Goal: Use online tool/utility: Use online tool/utility

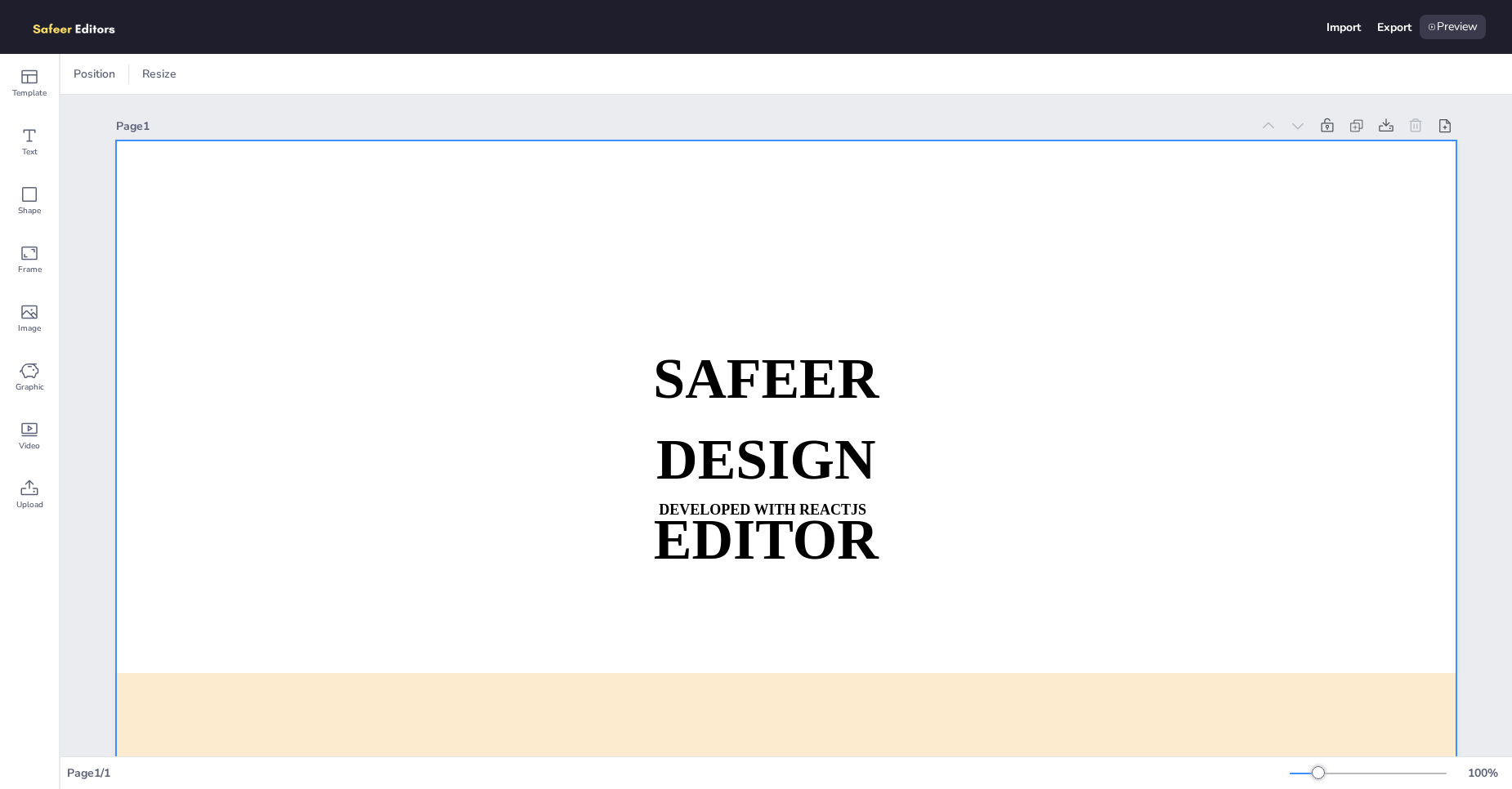
drag, startPoint x: 31, startPoint y: 144, endPoint x: 226, endPoint y: 259, distance: 226.4
click at [226, 259] on div "Template Text Shape Frame Image Graphic Video Upload Position Resize Page 1 SAF…" at bounding box center [756, 421] width 1512 height 735
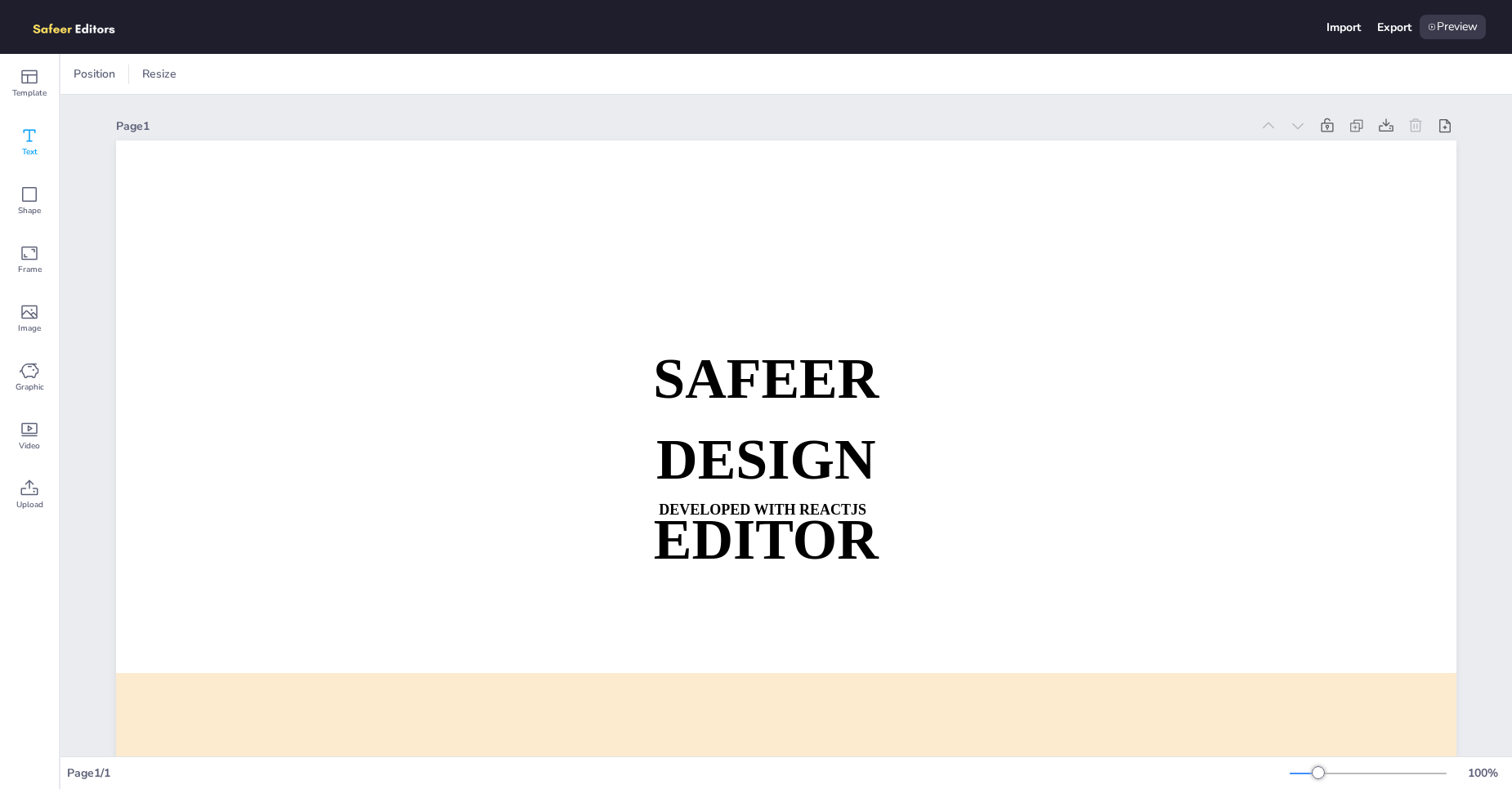
click at [35, 142] on icon at bounding box center [29, 135] width 20 height 20
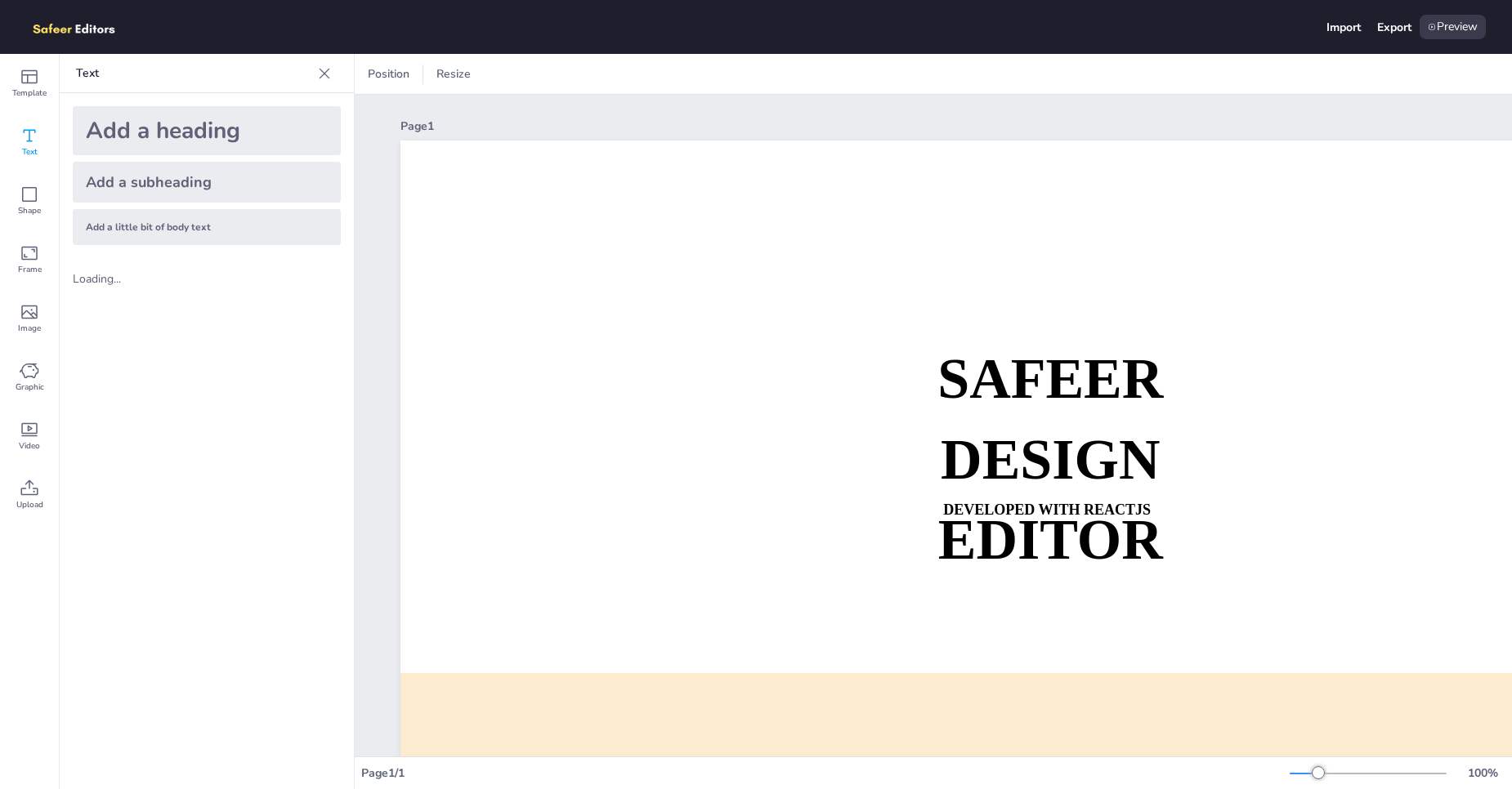
click at [161, 134] on div "Add a heading" at bounding box center [206, 131] width 268 height 49
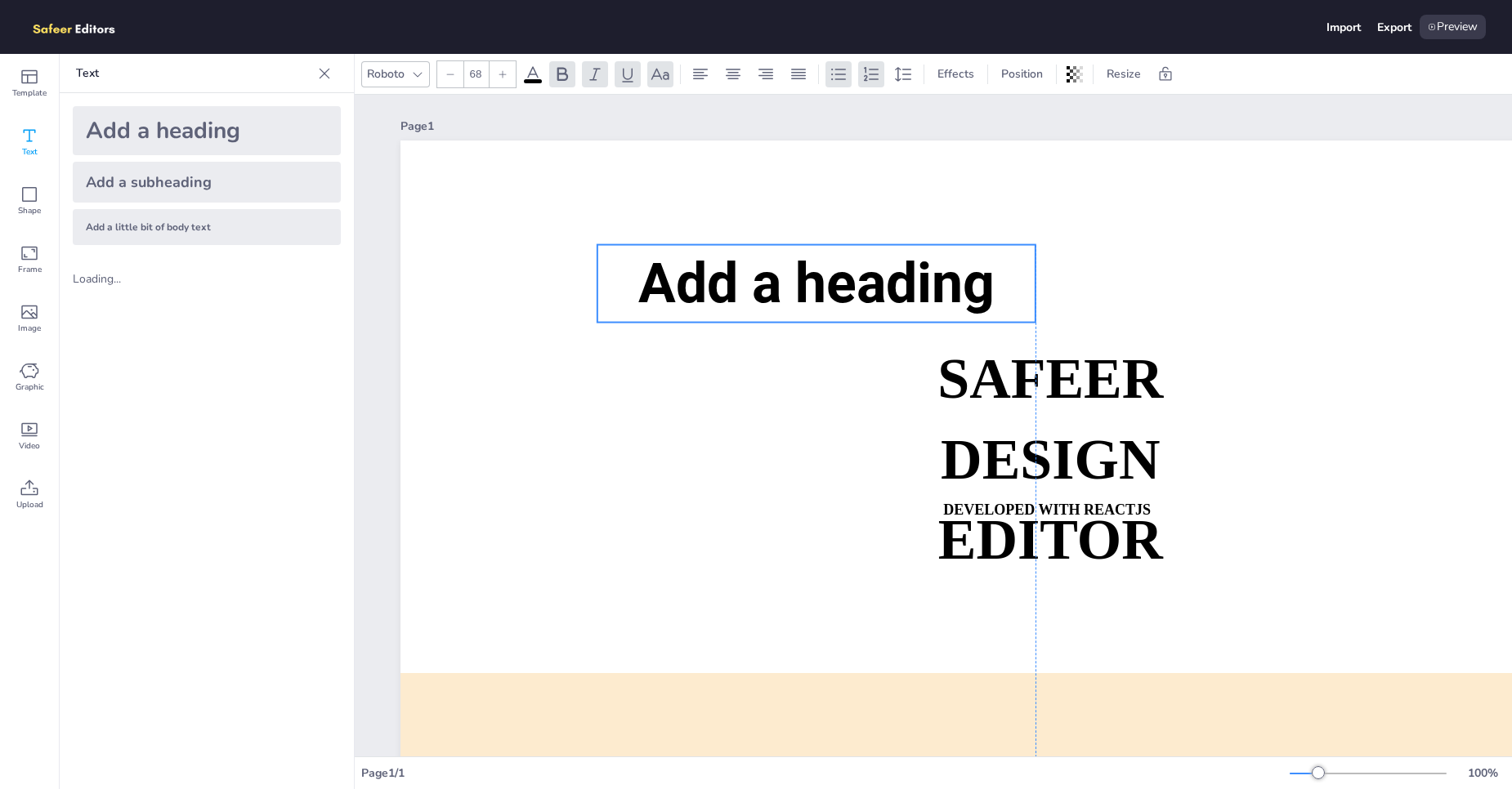
drag, startPoint x: 865, startPoint y: 382, endPoint x: 632, endPoint y: 272, distance: 257.7
click at [632, 272] on p "Add a heading" at bounding box center [817, 284] width 438 height 78
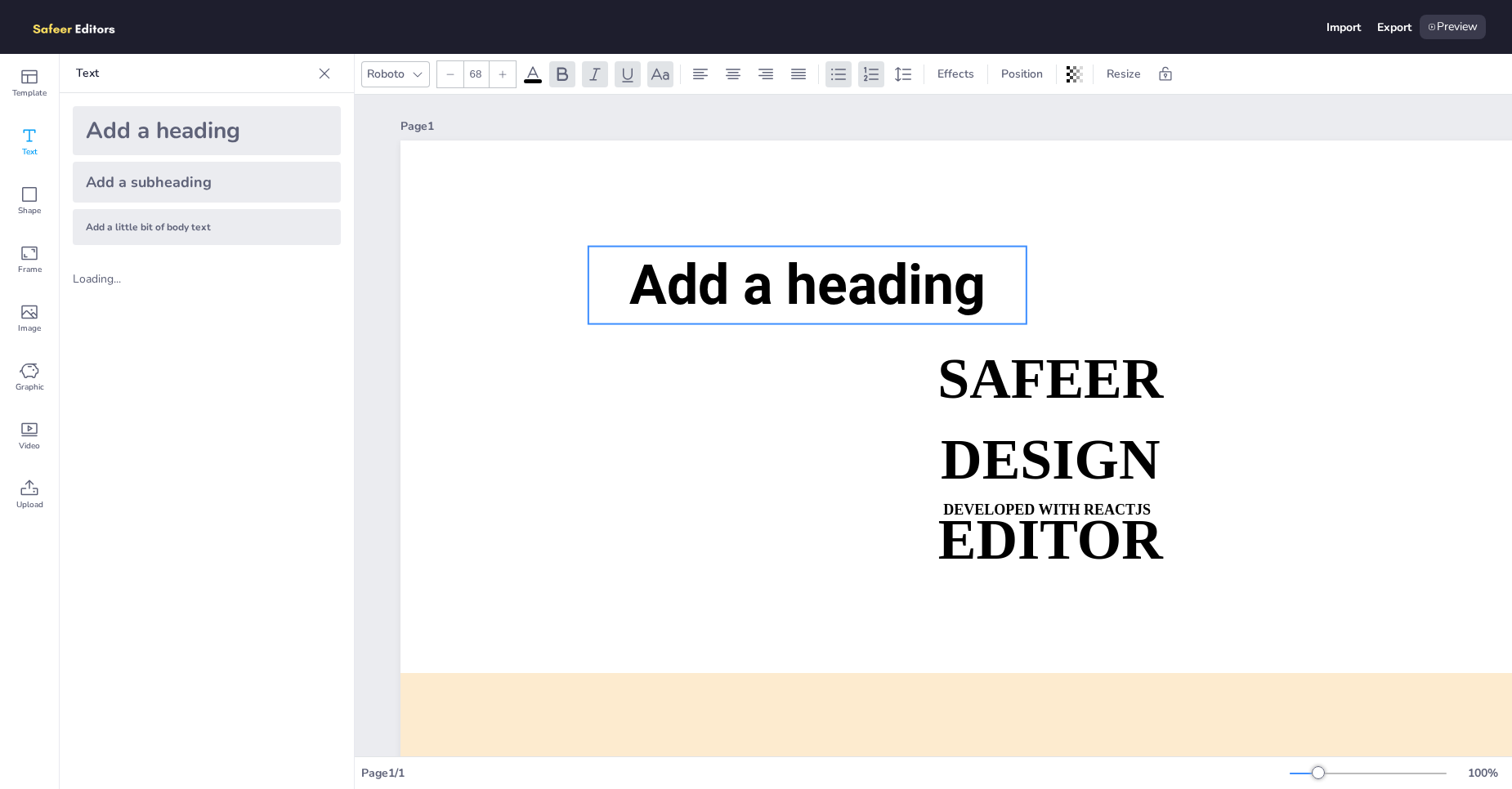
drag, startPoint x: 668, startPoint y: 290, endPoint x: 582, endPoint y: 290, distance: 86.0
click at [629, 290] on span "Add a heading" at bounding box center [807, 285] width 356 height 66
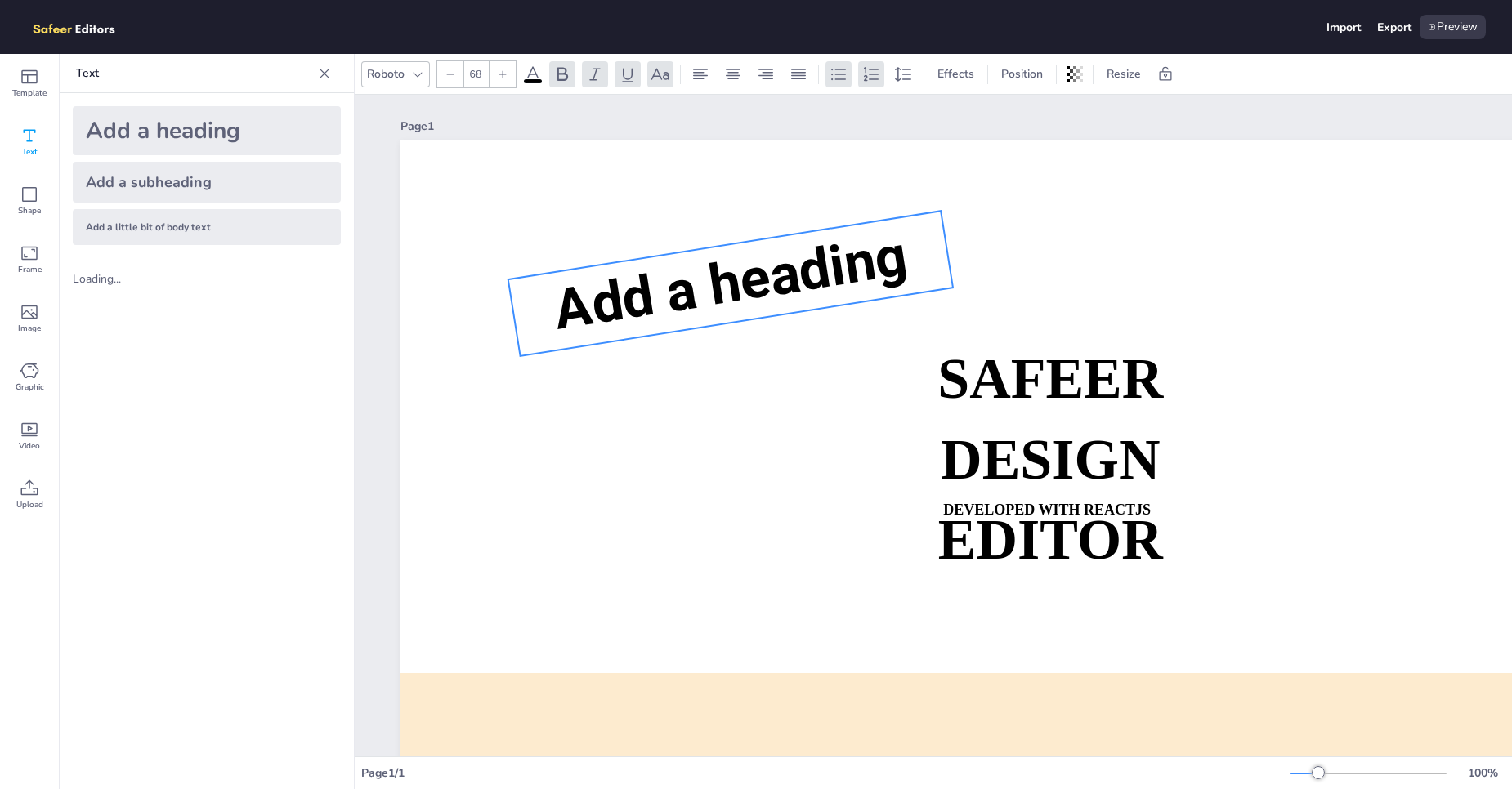
drag, startPoint x: 731, startPoint y: 353, endPoint x: 675, endPoint y: 465, distance: 125.2
click at [675, 465] on div "SAFEER DESIGN EDITOR DEVELOPED WITH REACTJS WHATSAPP: [URL][DOMAIN_NAME][PHONE_…" at bounding box center [1070, 517] width 1340 height 755
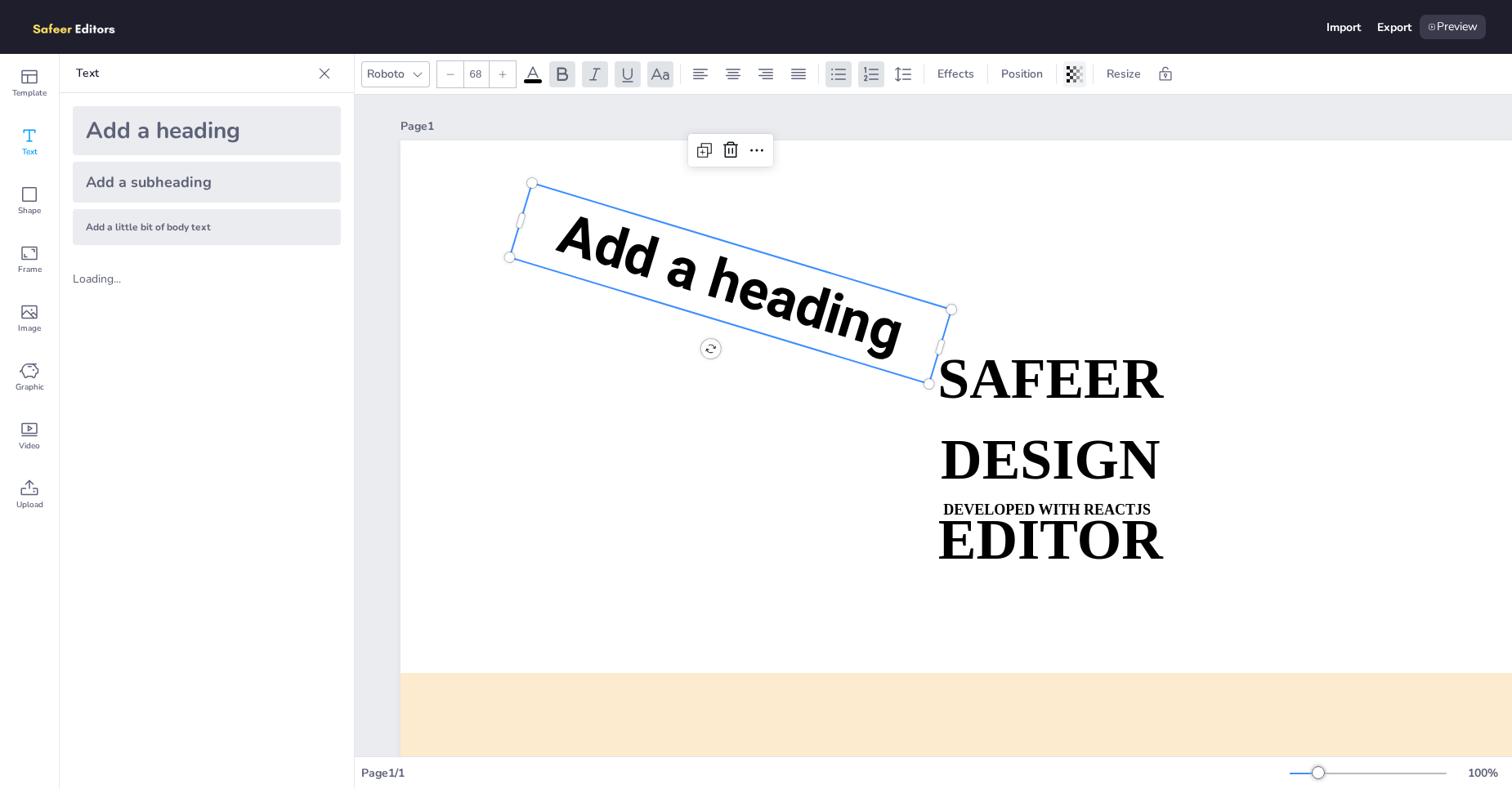
click at [1076, 75] on icon at bounding box center [1074, 74] width 3 height 17
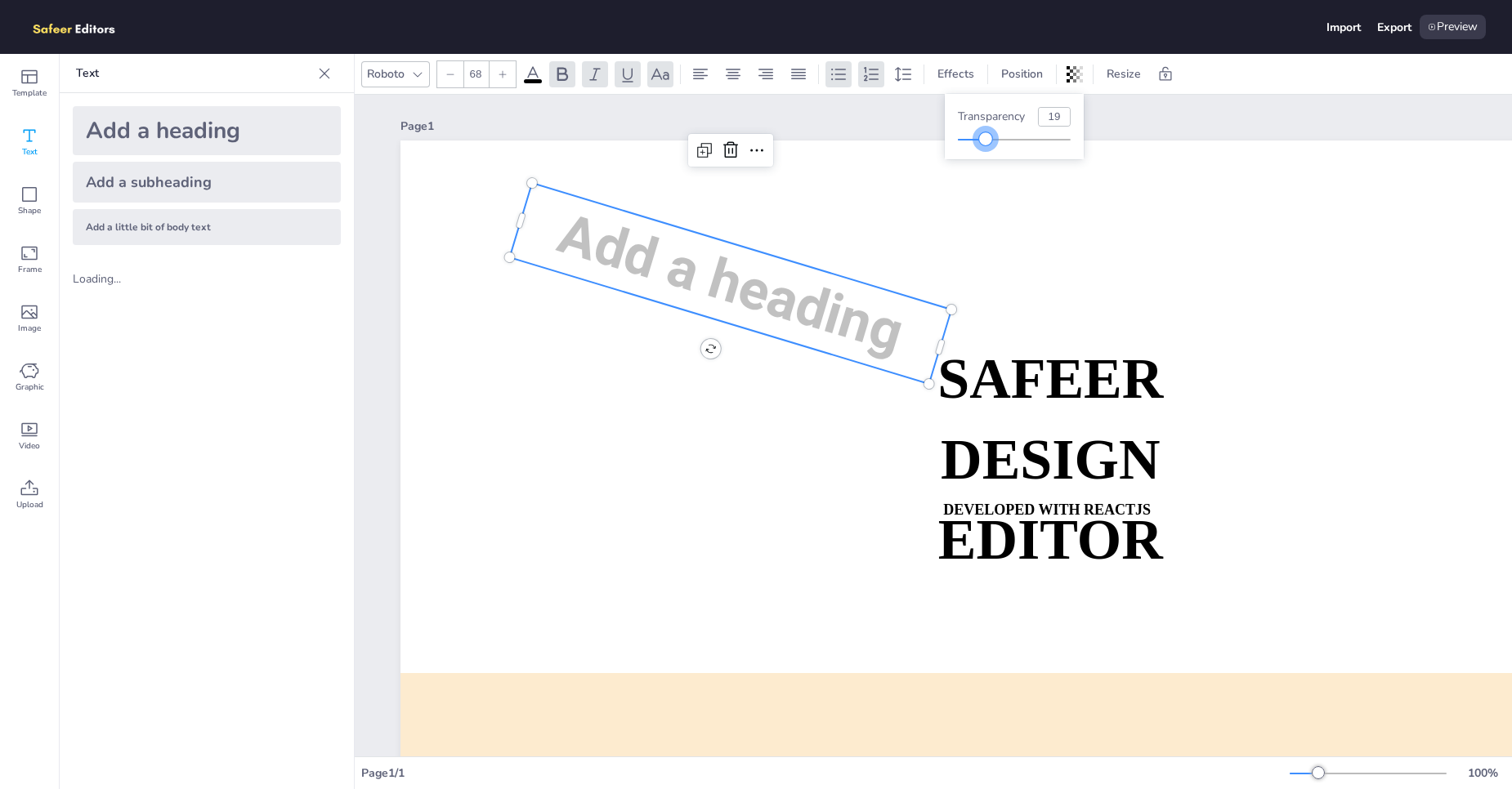
type input "18"
drag, startPoint x: 1075, startPoint y: 138, endPoint x: 978, endPoint y: 151, distance: 97.9
click at [978, 151] on div "Transparency 18" at bounding box center [1014, 127] width 139 height 66
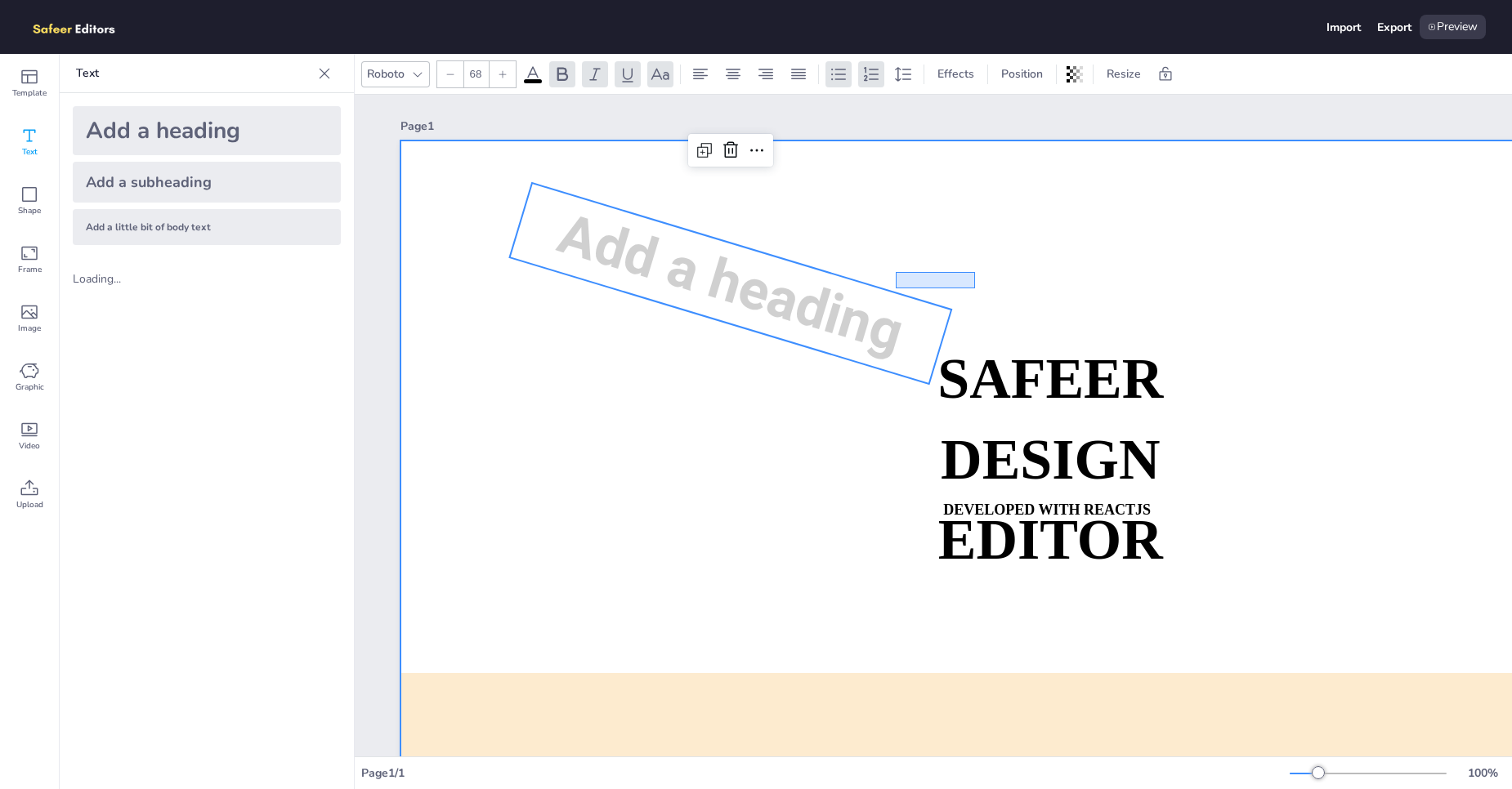
drag, startPoint x: 975, startPoint y: 272, endPoint x: 884, endPoint y: 290, distance: 92.8
click at [884, 140] on div "SAFEER DESIGN EDITOR DEVELOPED WITH REACTJS WHATSAPP: [URL][DOMAIN_NAME][PHONE_…" at bounding box center [1070, 140] width 1340 height 0
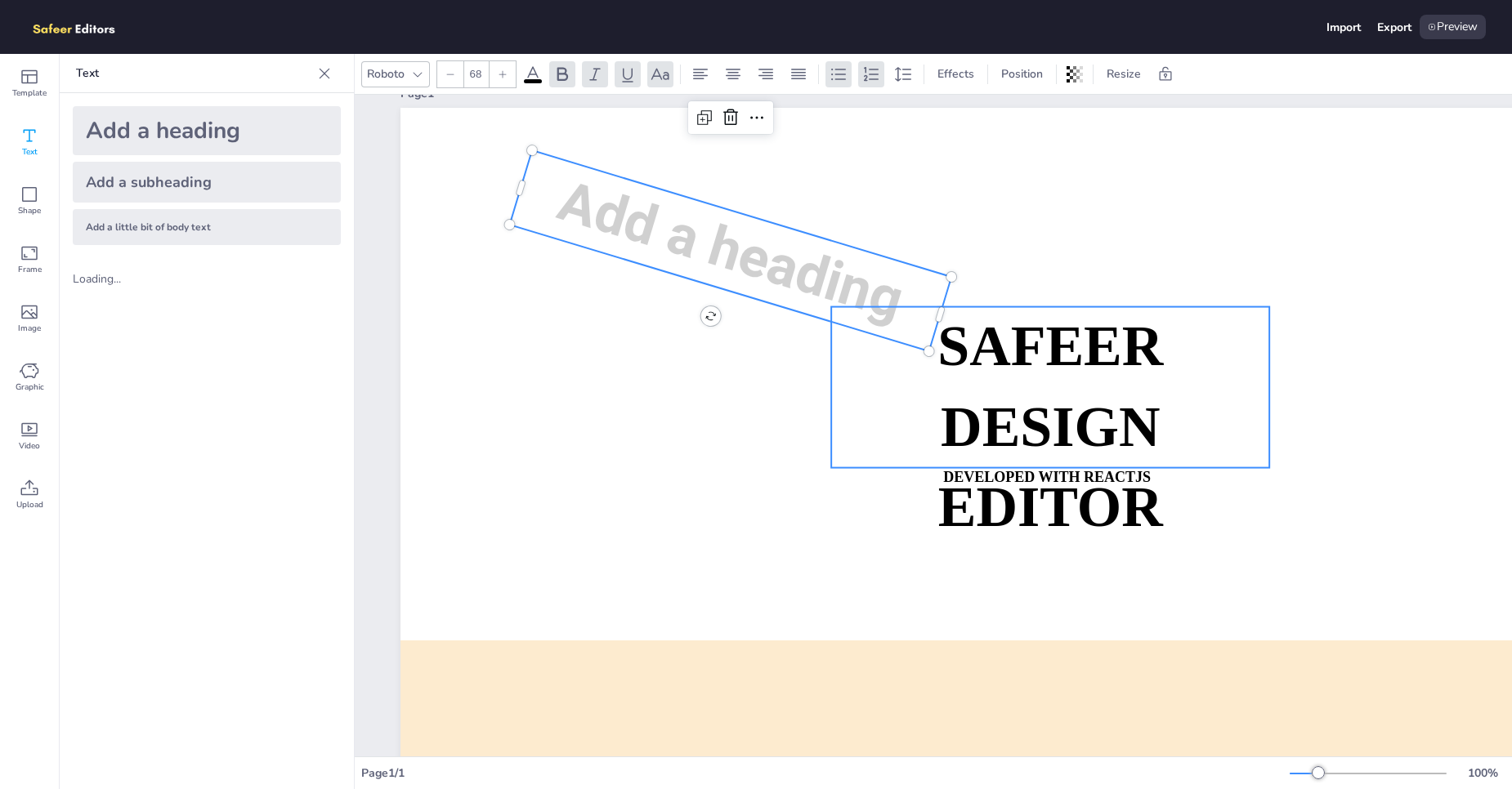
scroll to position [212, 0]
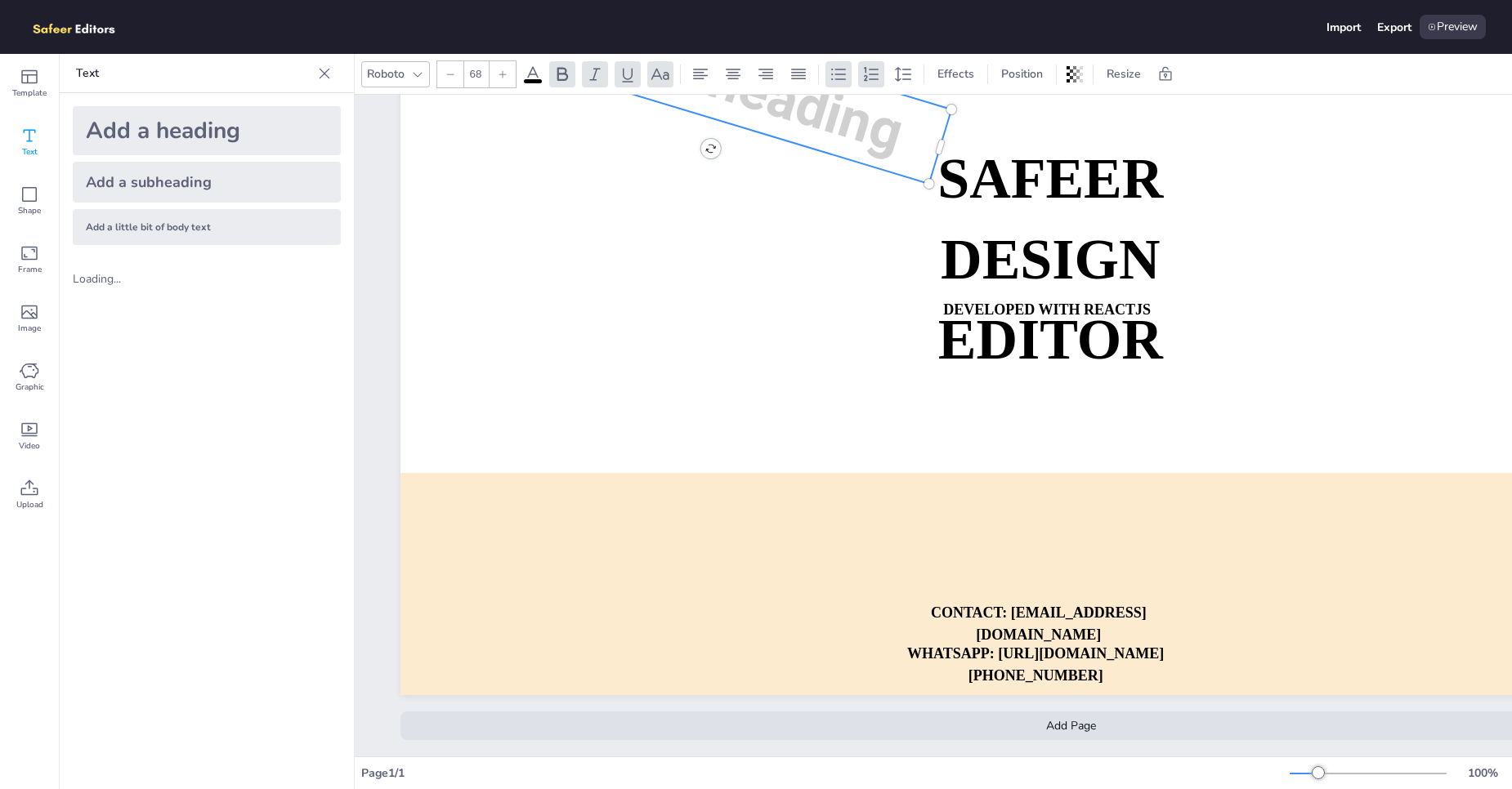
click at [325, 79] on icon at bounding box center [324, 74] width 17 height 17
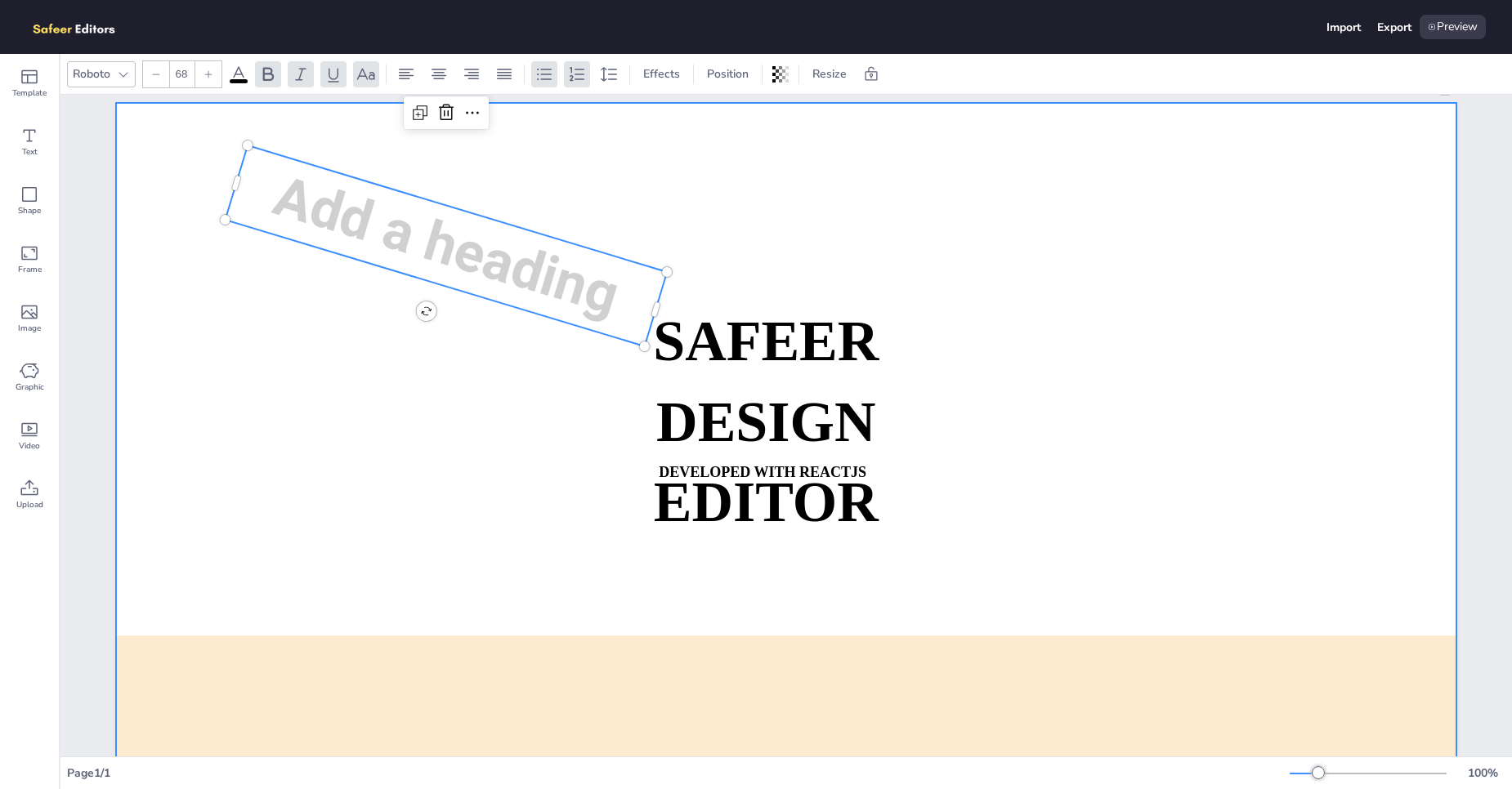
scroll to position [0, 0]
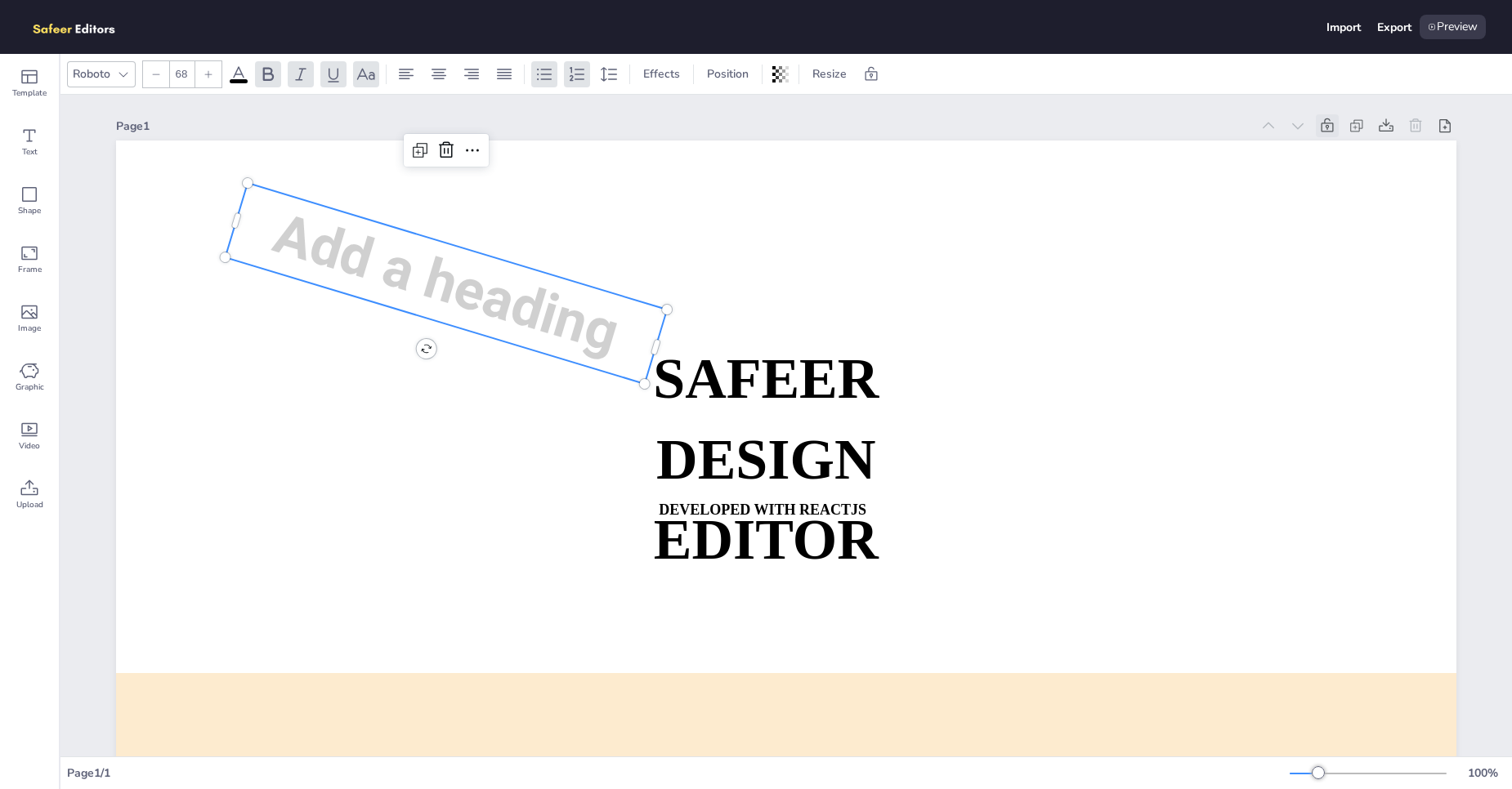
click at [1324, 128] on icon at bounding box center [1327, 126] width 17 height 17
drag, startPoint x: 523, startPoint y: 331, endPoint x: 684, endPoint y: 334, distance: 161.0
click at [684, 140] on div "SAFEER DESIGN EDITOR DEVELOPED WITH REACTJS WHATSAPP: [URL][DOMAIN_NAME][PHONE_…" at bounding box center [785, 140] width 1340 height 0
click at [1452, 22] on div "Preview" at bounding box center [1452, 26] width 66 height 25
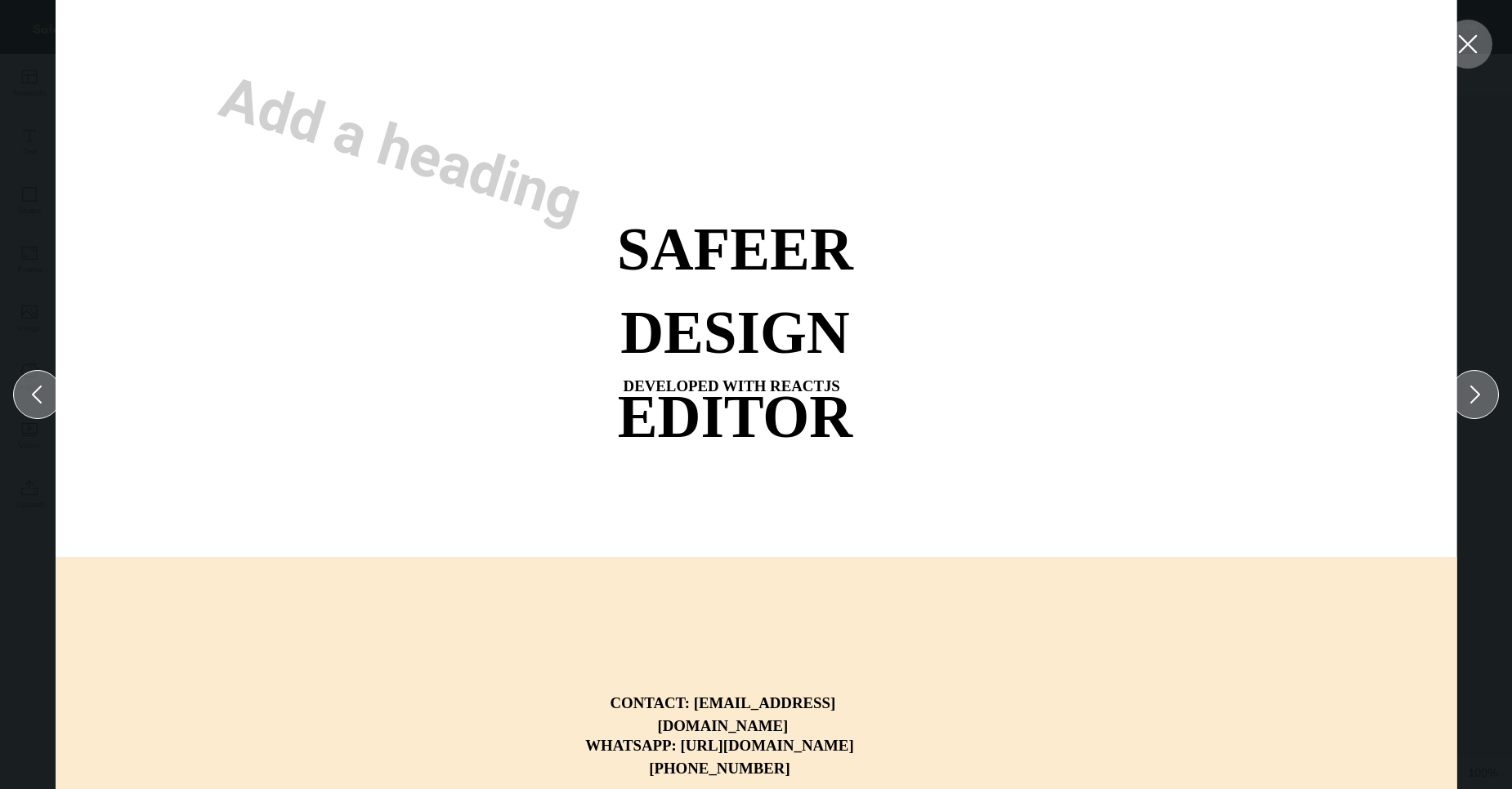
click at [1471, 36] on icon at bounding box center [1468, 44] width 29 height 29
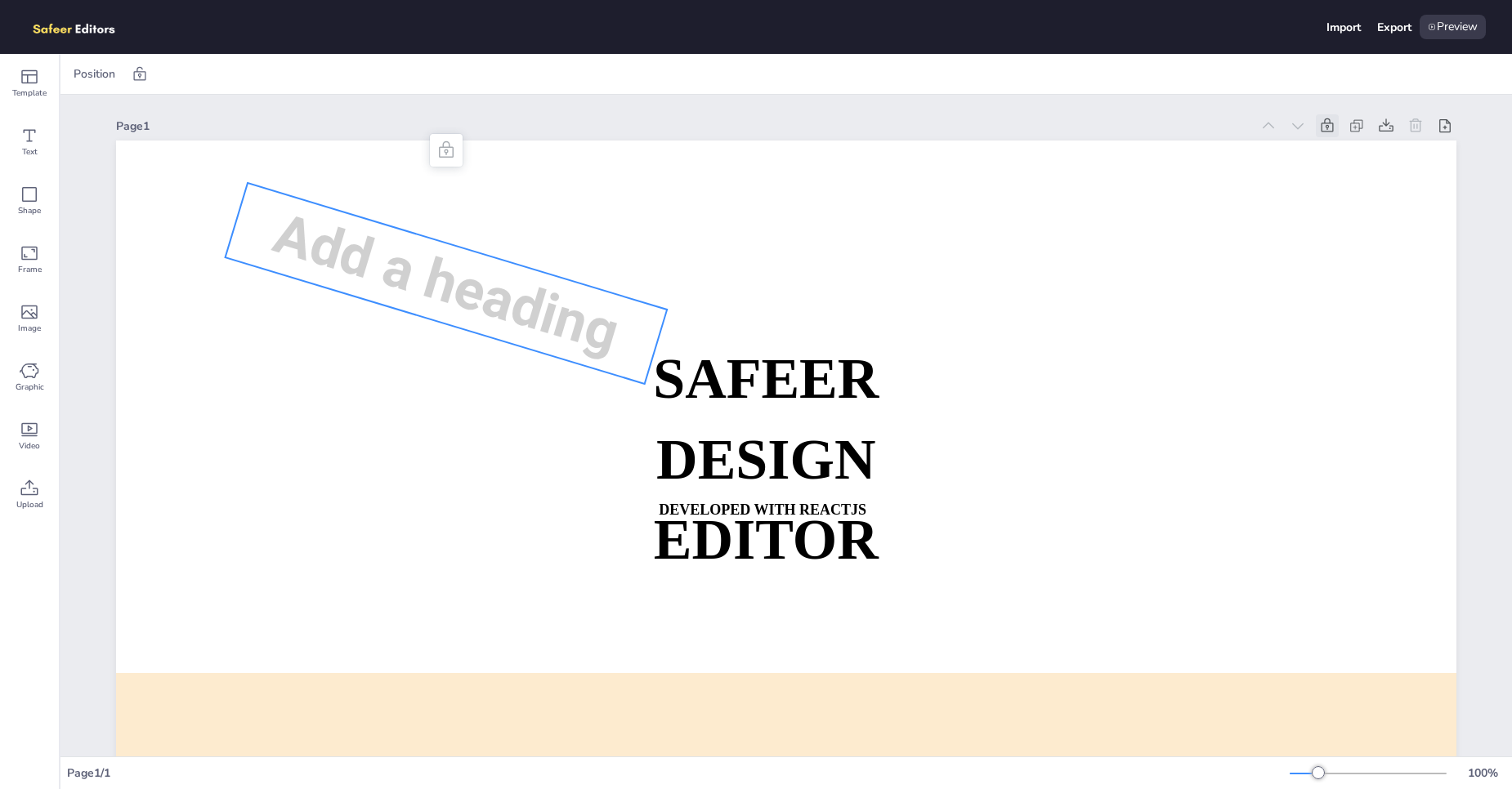
click at [566, 306] on span "Add a heading" at bounding box center [446, 283] width 360 height 166
click at [827, 103] on div "Page 1 SAFEER DESIGN EDITOR DEVELOPED WITH REACTJS WHATSAPP: [URL][DOMAIN_NAME]…" at bounding box center [785, 526] width 1340 height 862
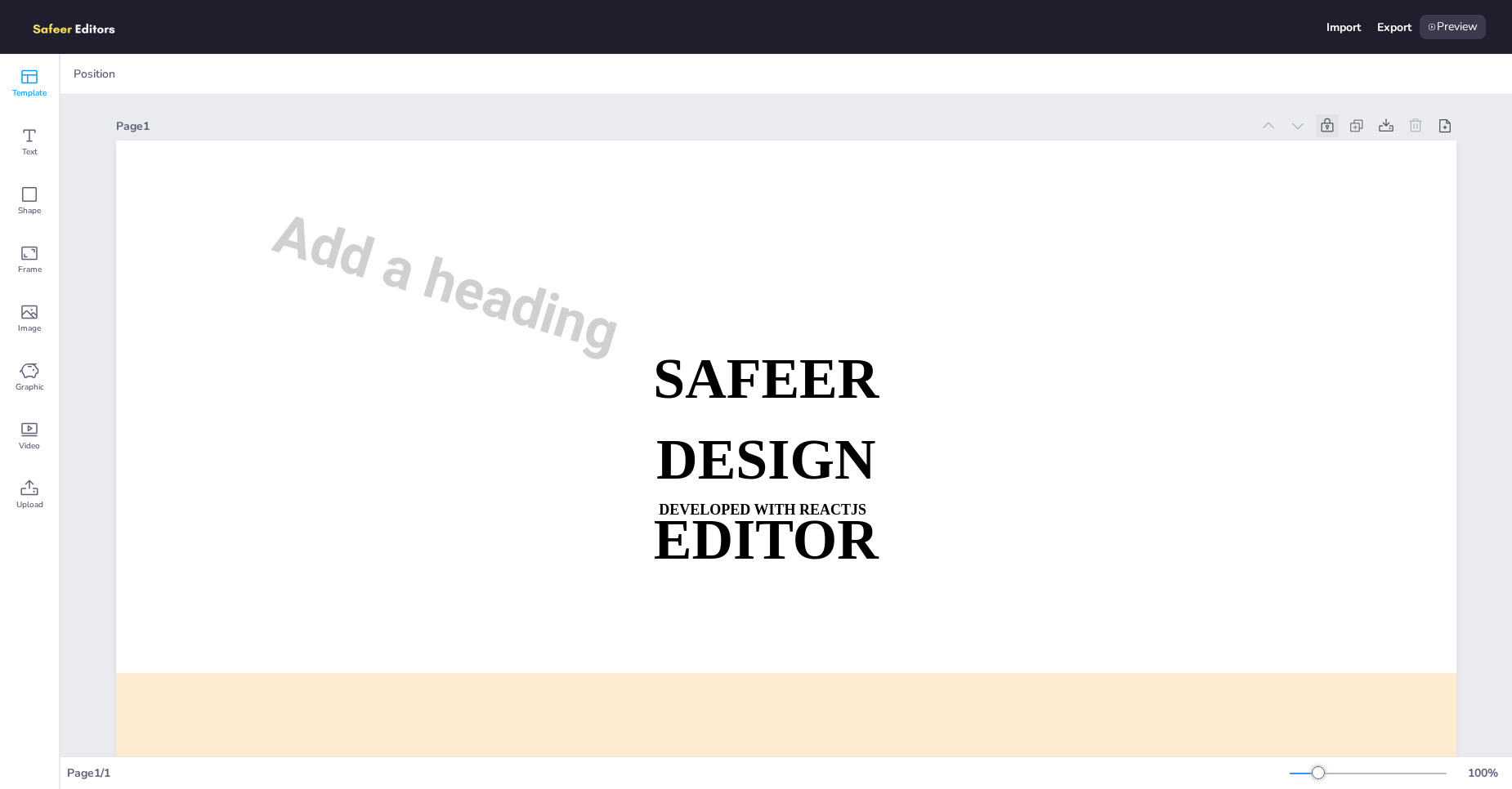
click at [36, 79] on icon at bounding box center [29, 78] width 17 height 14
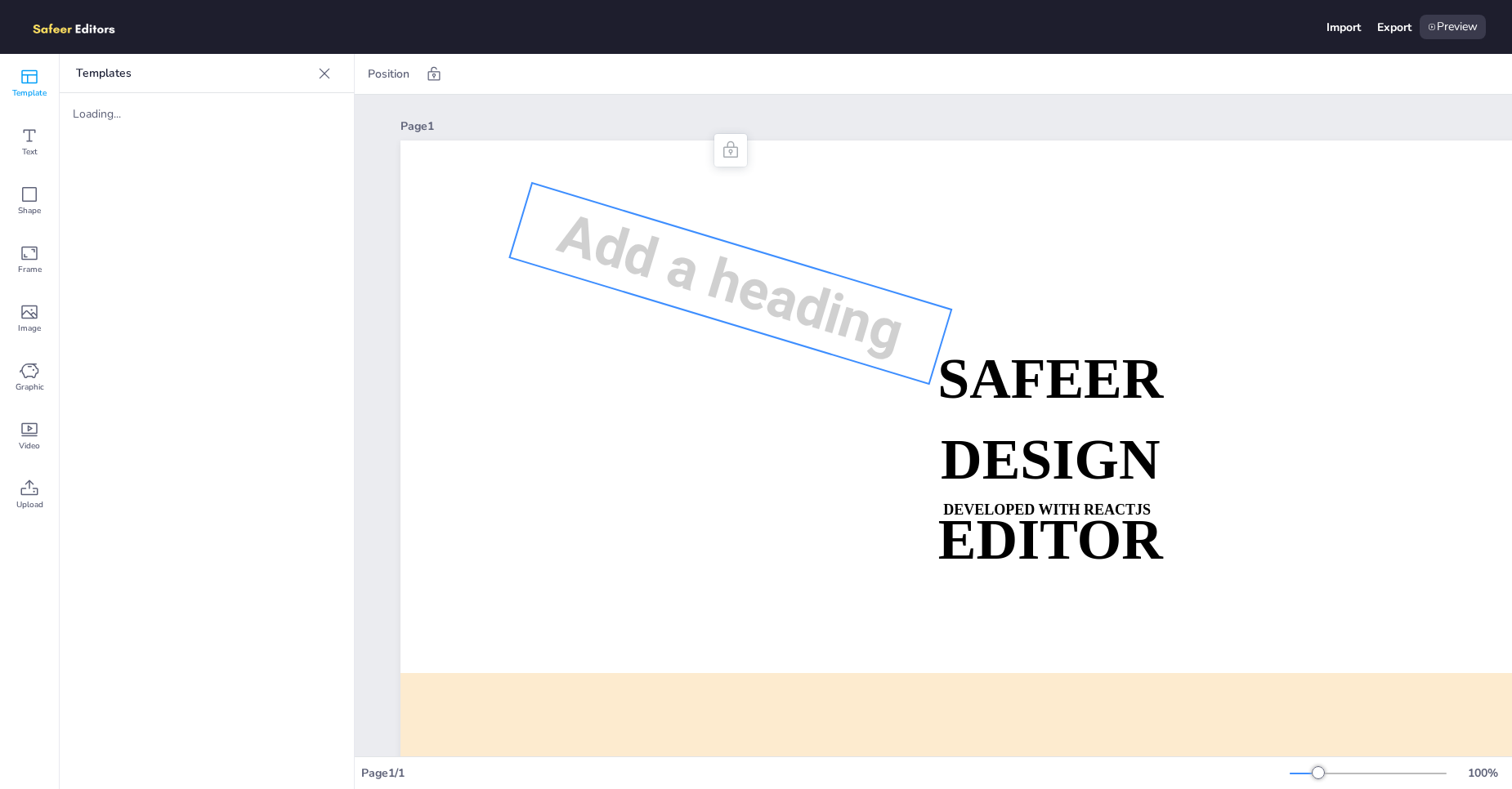
click at [702, 300] on span "Add a heading" at bounding box center [730, 283] width 360 height 166
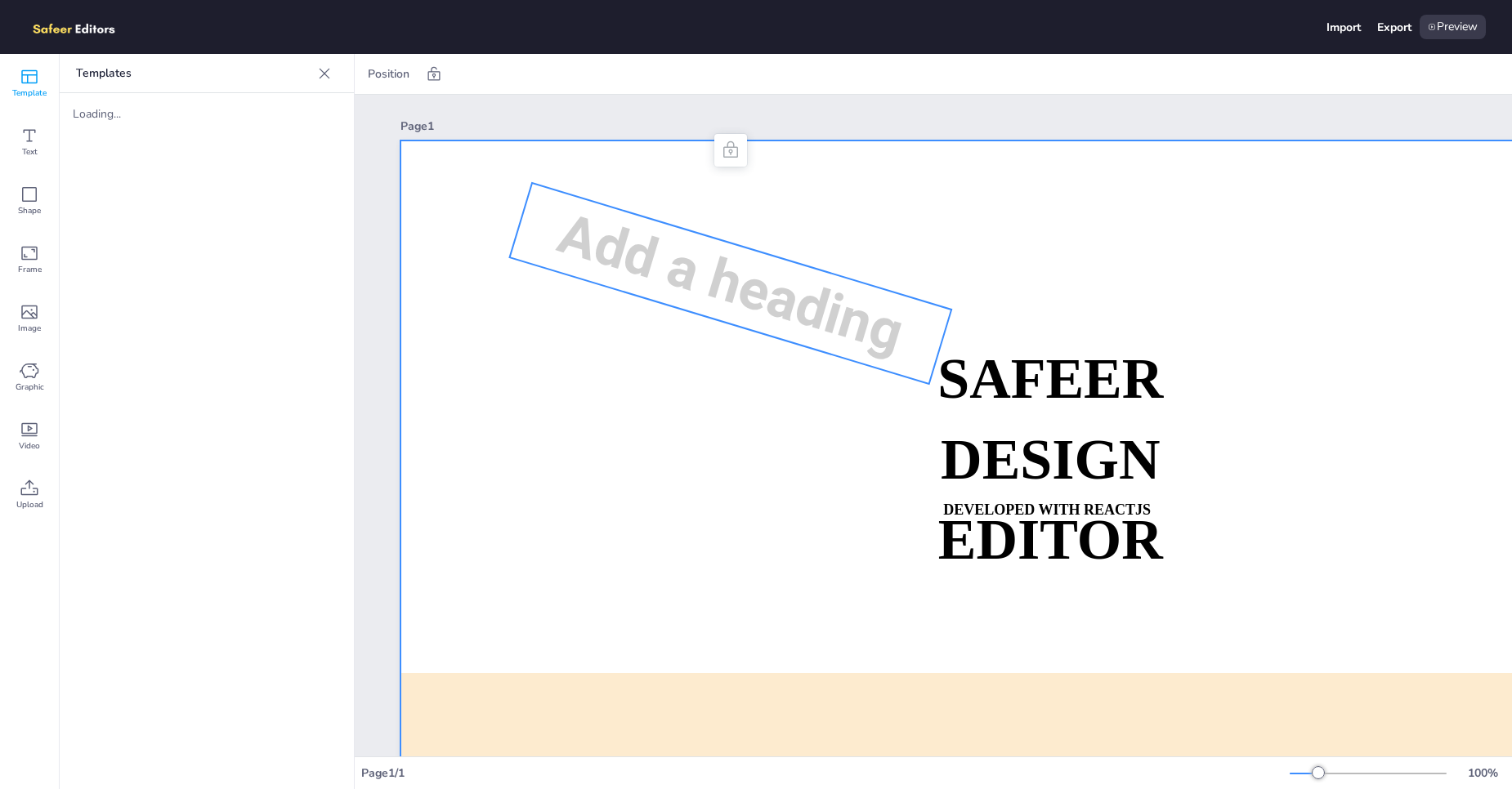
scroll to position [0, 287]
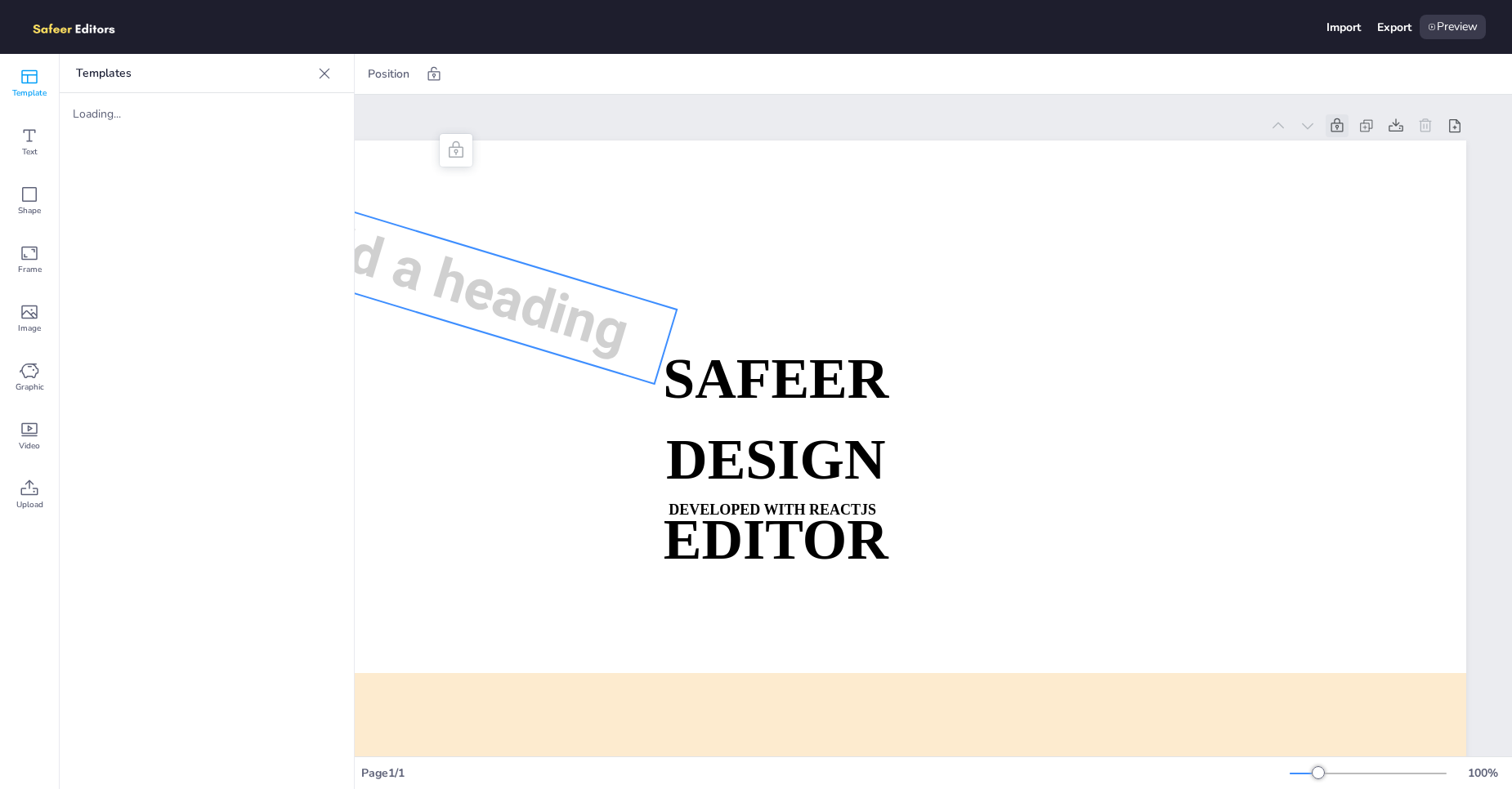
click at [1329, 125] on icon at bounding box center [1337, 126] width 17 height 17
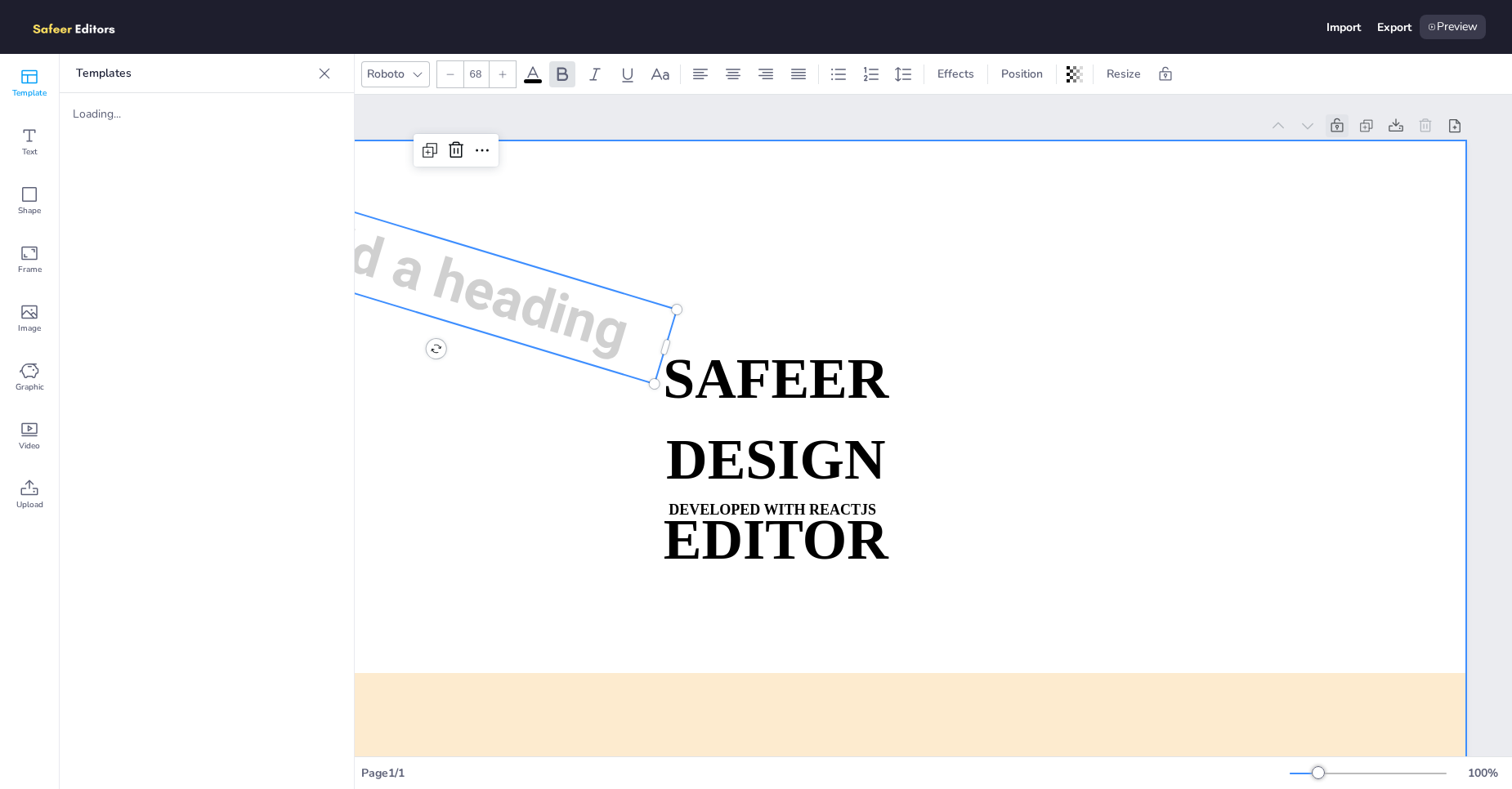
scroll to position [0, 0]
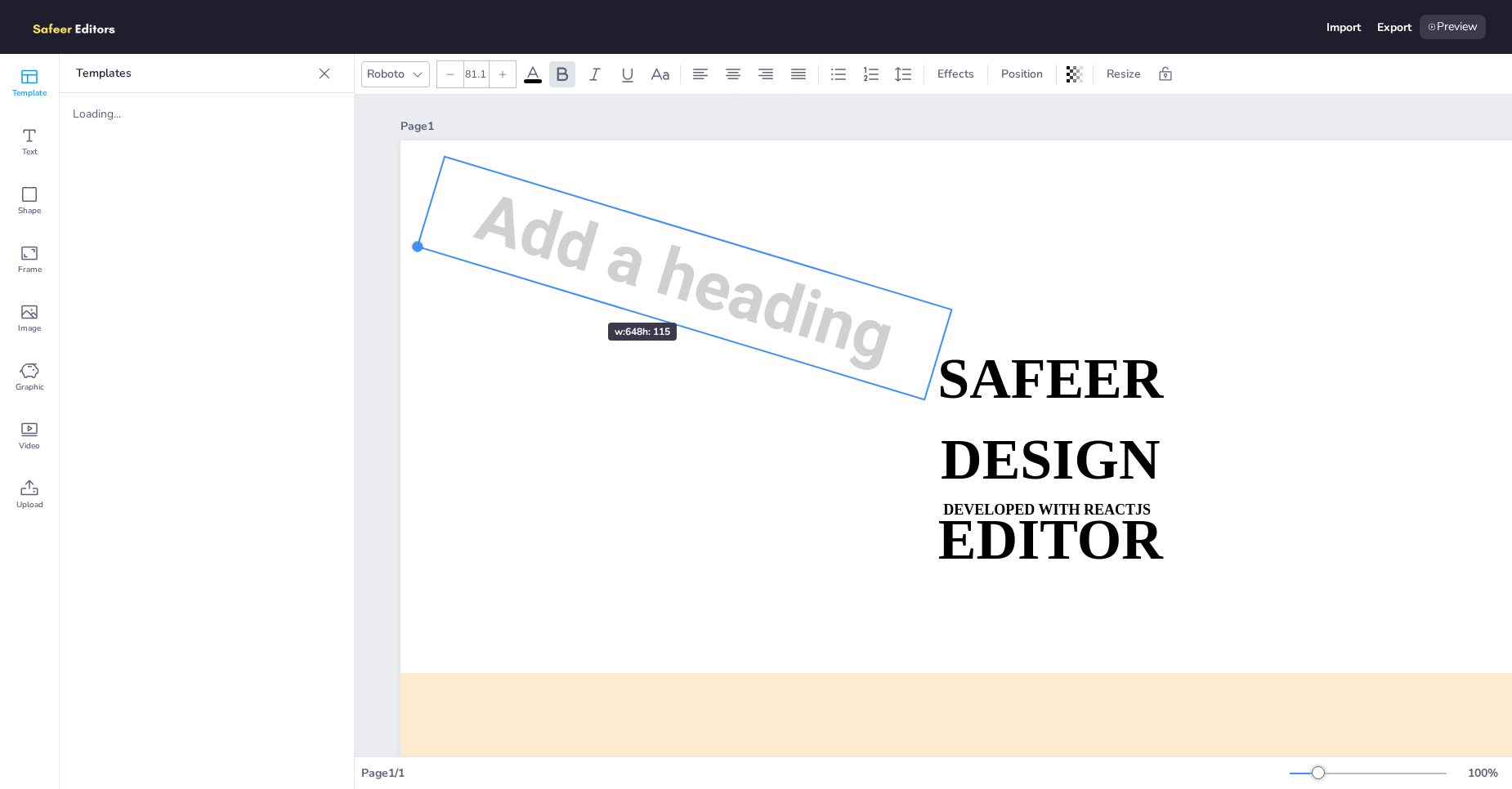
type input "80.9"
drag, startPoint x: 507, startPoint y: 261, endPoint x: 564, endPoint y: 293, distance: 65.4
click at [564, 293] on div "SAFEER DESIGN EDITOR DEVELOPED WITH REACTJS WHATSAPP: [URL][DOMAIN_NAME][PHONE_…" at bounding box center [1070, 517] width 1340 height 755
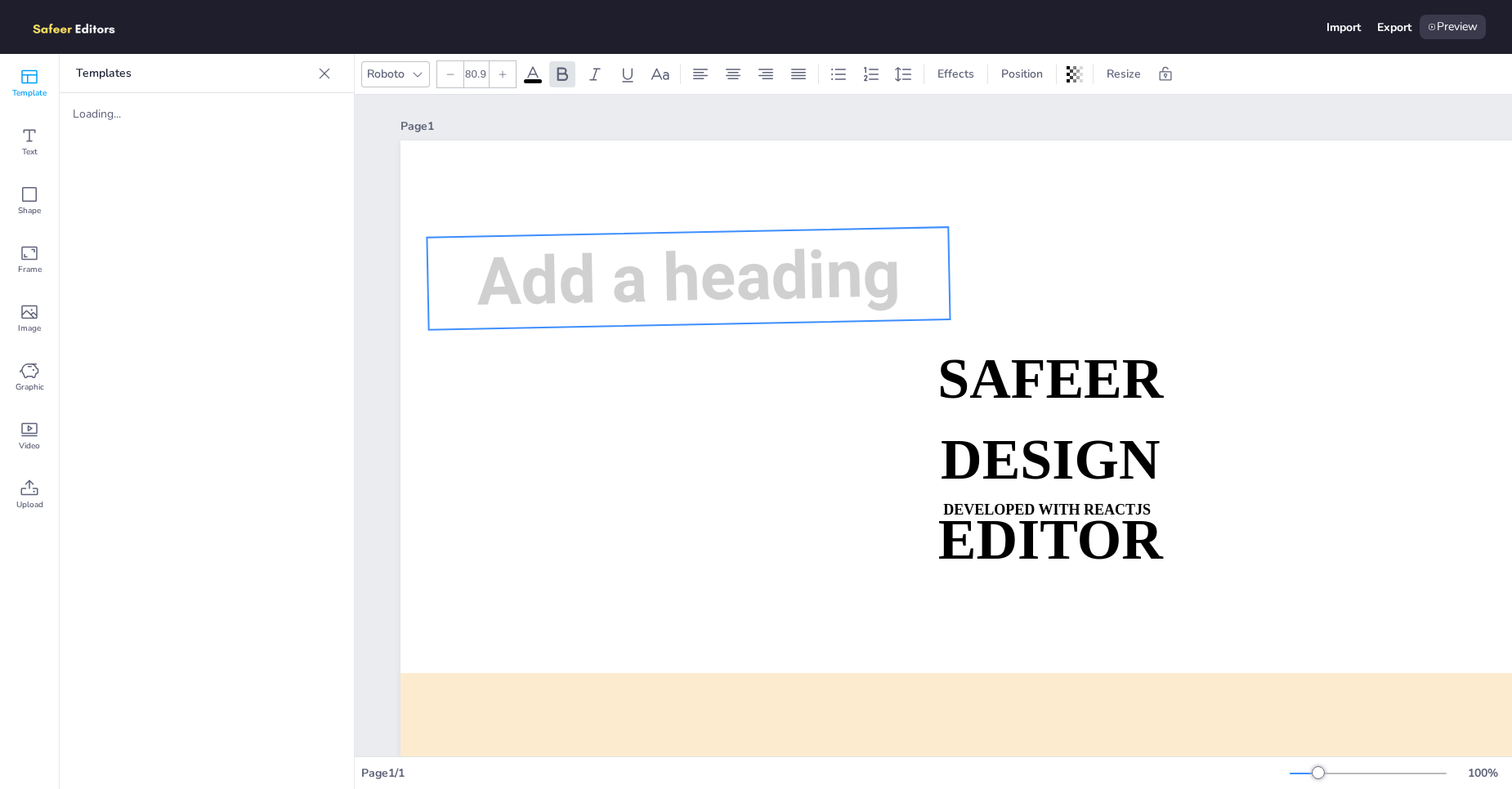
drag, startPoint x: 662, startPoint y: 353, endPoint x: 692, endPoint y: 378, distance: 39.1
click at [692, 378] on div "SAFEER DESIGN EDITOR DEVELOPED WITH REACTJS WHATSAPP: [URL][DOMAIN_NAME][PHONE_…" at bounding box center [1070, 517] width 1340 height 755
click at [720, 190] on icon at bounding box center [715, 189] width 13 height 2
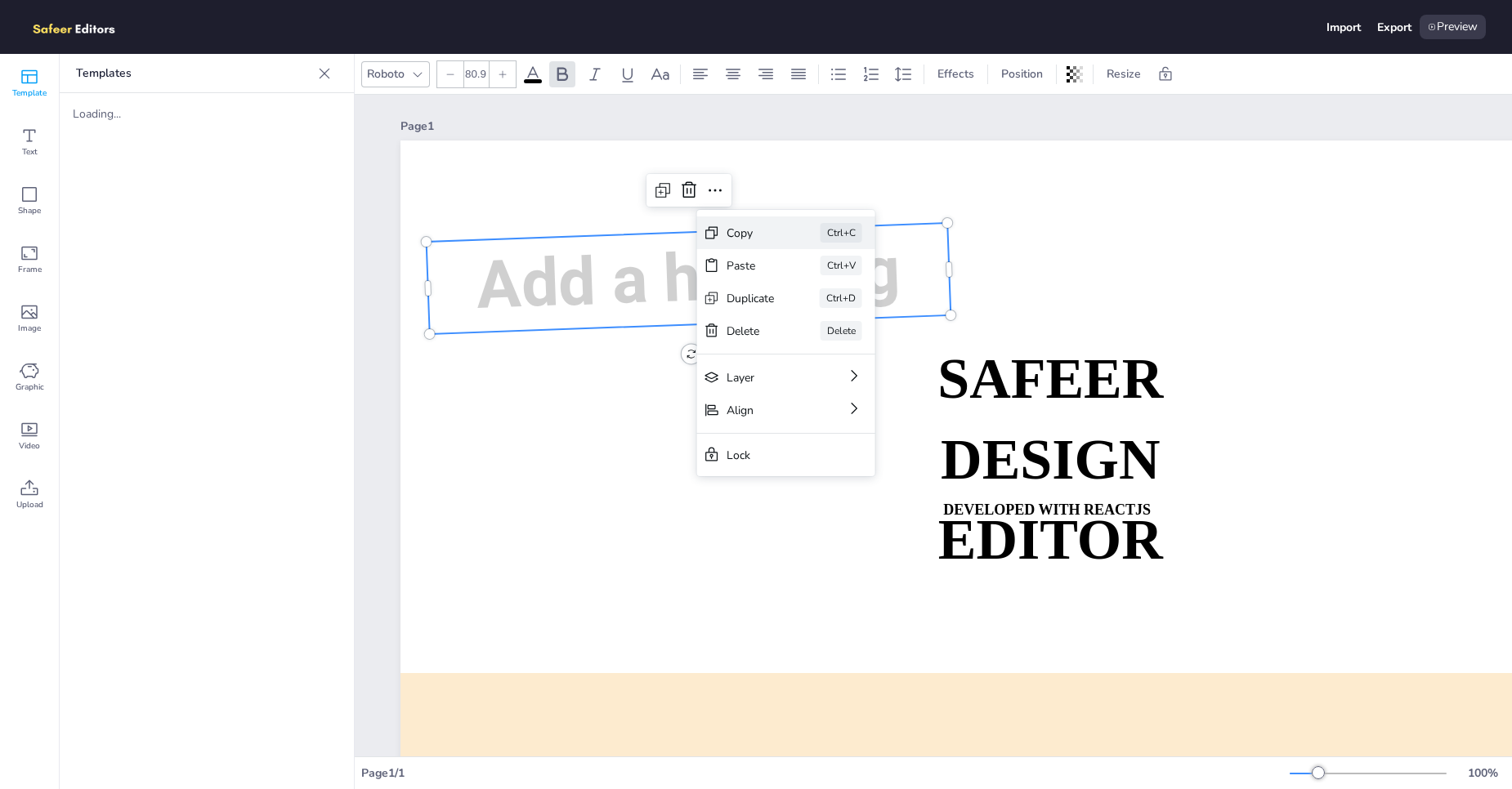
click at [753, 241] on div "Copy Ctrl+C" at bounding box center [785, 233] width 178 height 32
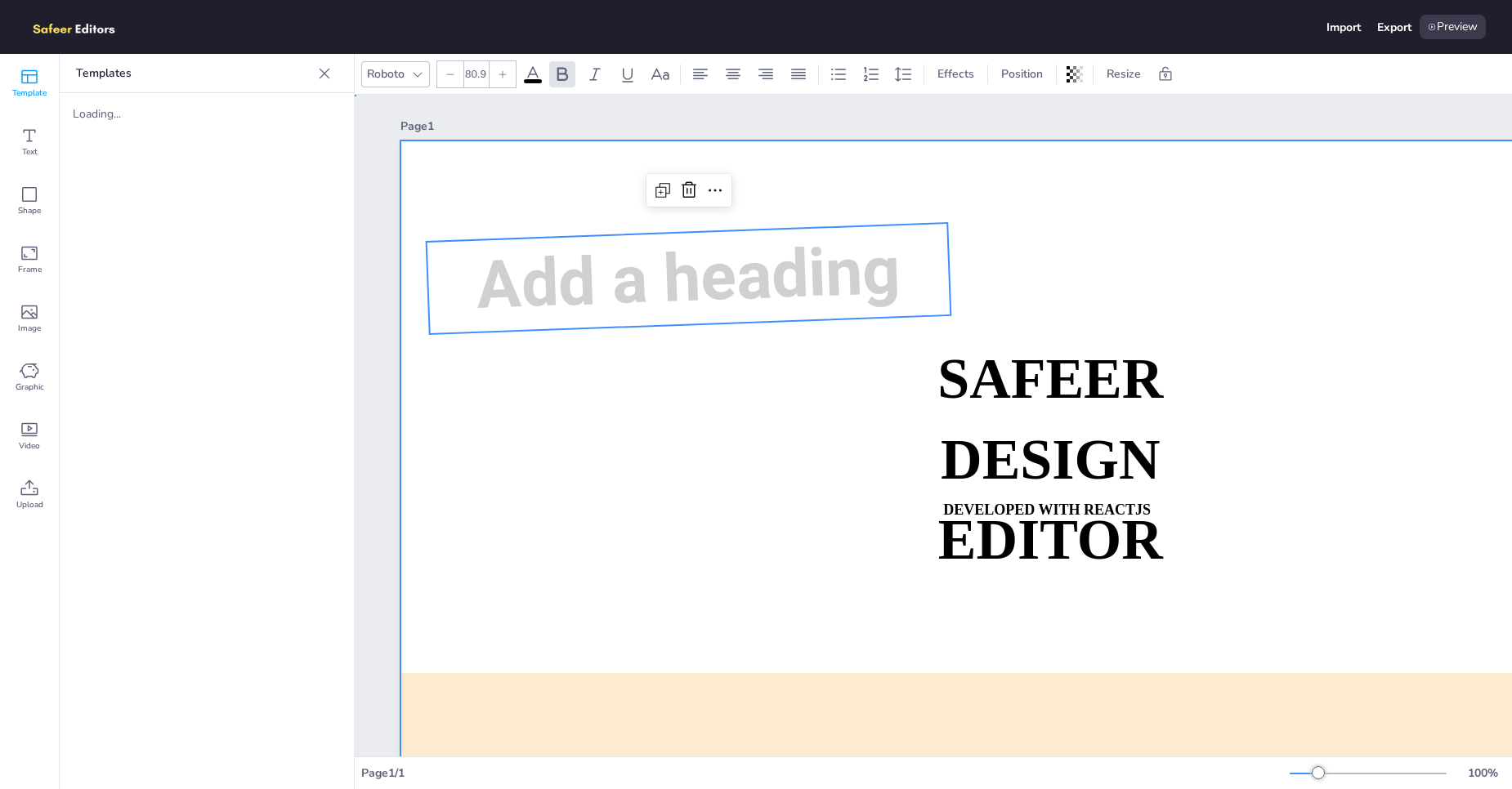
click at [653, 495] on div at bounding box center [1070, 517] width 1340 height 755
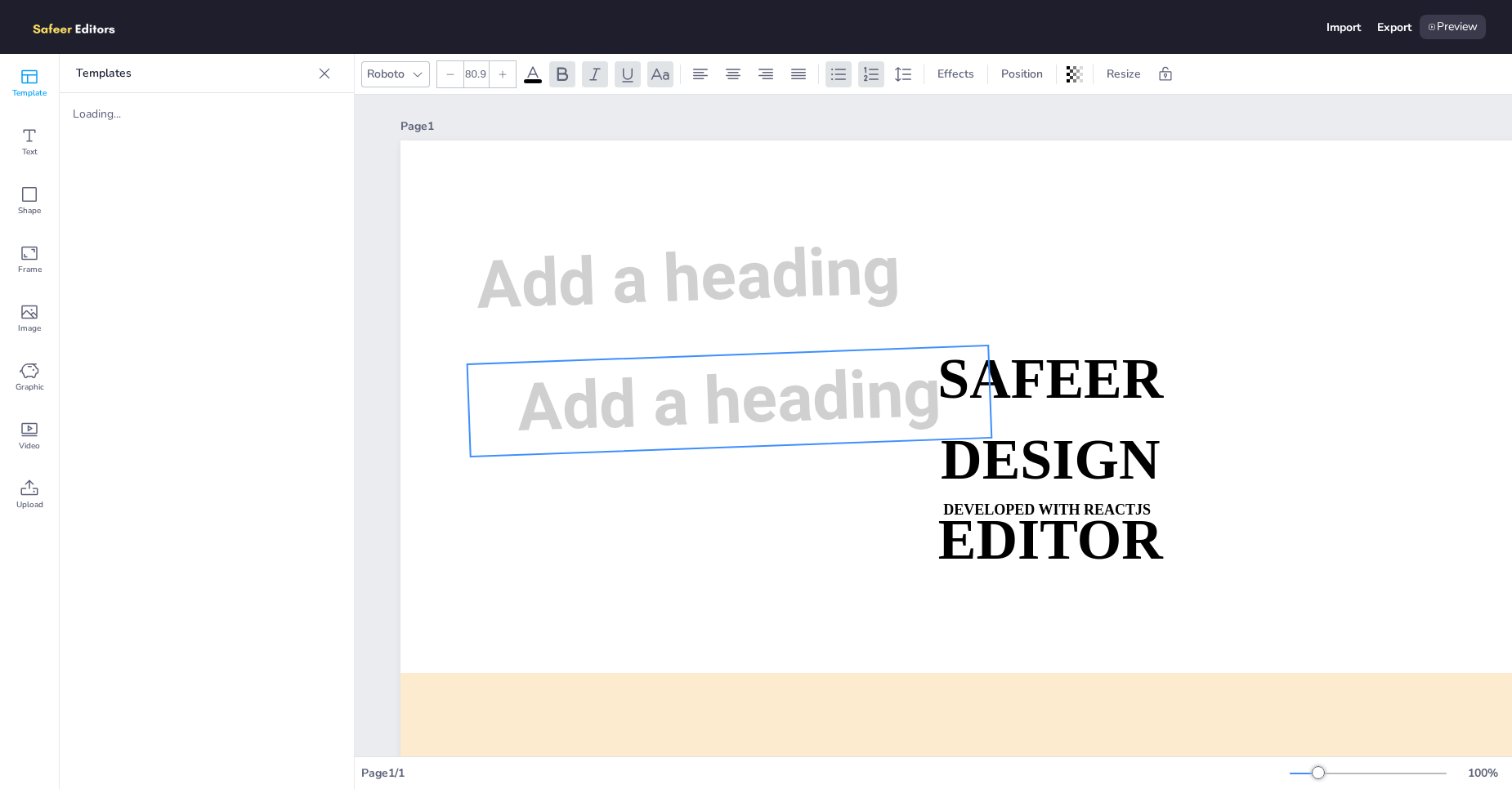
drag, startPoint x: 565, startPoint y: 300, endPoint x: 604, endPoint y: 456, distance: 160.8
click at [604, 447] on span "Add a heading" at bounding box center [729, 399] width 427 height 93
